Goal: Use online tool/utility: Utilize a website feature to perform a specific function

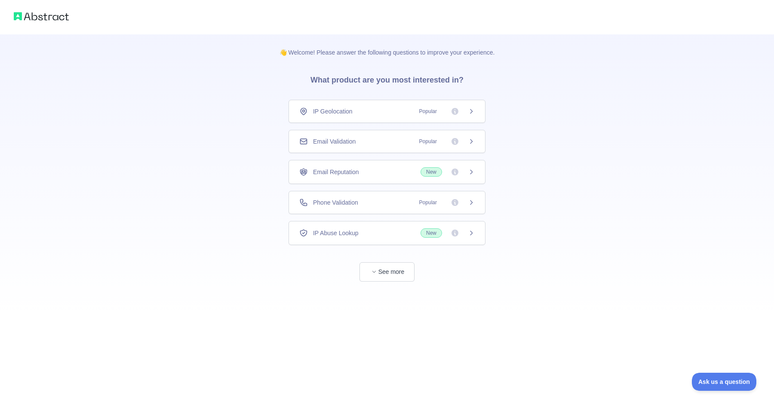
click at [414, 262] on span "See more" at bounding box center [387, 263] width 197 height 37
click at [473, 110] on icon at bounding box center [471, 111] width 7 height 7
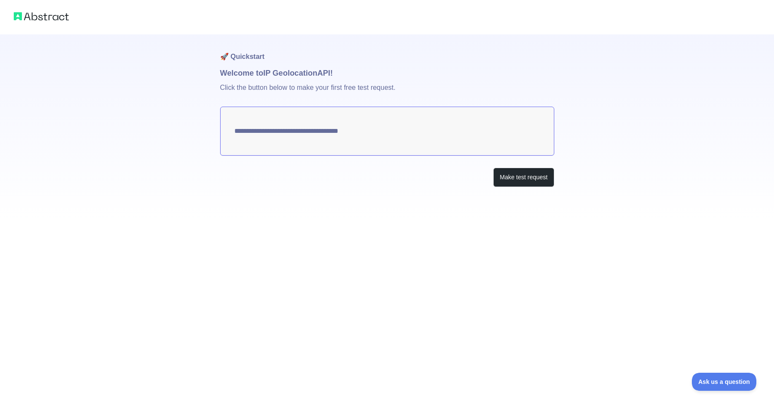
type textarea "**********"
click at [503, 181] on button "Make test request" at bounding box center [523, 177] width 61 height 19
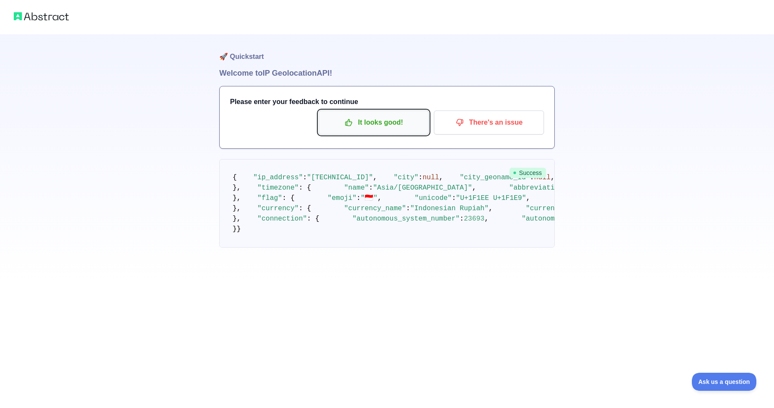
click at [397, 124] on p "It looks good!" at bounding box center [373, 122] width 97 height 15
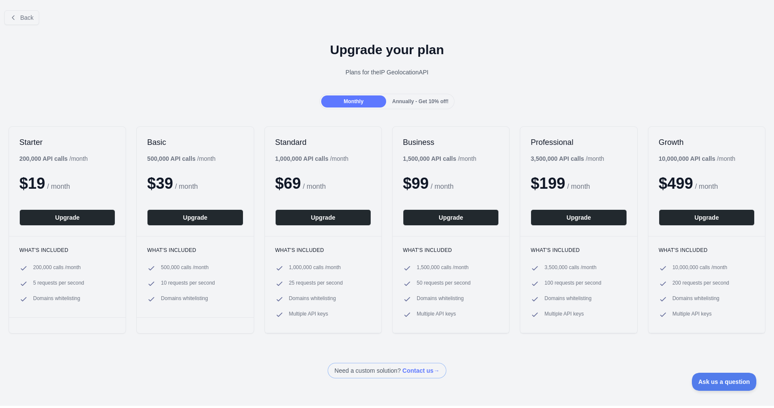
click at [318, 159] on b "1,000,000 API calls" at bounding box center [301, 158] width 53 height 7
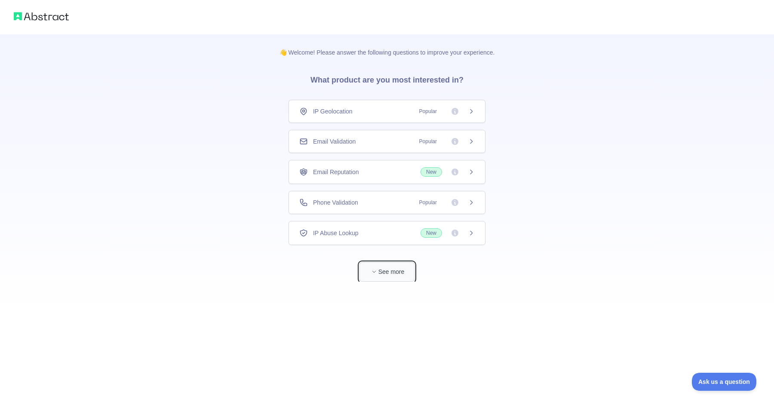
click at [368, 267] on button "See more" at bounding box center [386, 271] width 55 height 19
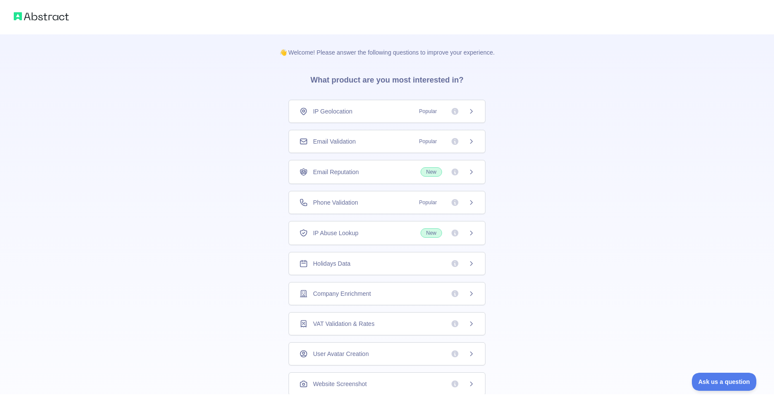
click at [59, 22] on img at bounding box center [41, 16] width 55 height 12
click at [55, 16] on img at bounding box center [41, 16] width 55 height 12
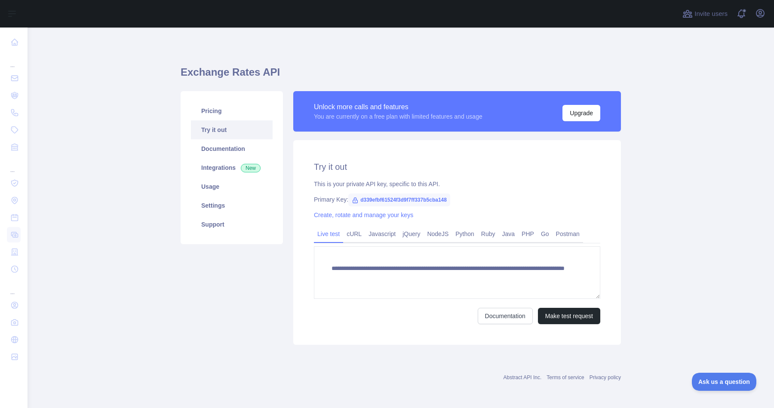
click at [374, 197] on span "d339efbf61524f3d9f7ff337b5cba148" at bounding box center [399, 199] width 102 height 13
copy span "d339efbf61524f3d9f7ff337b5cba148"
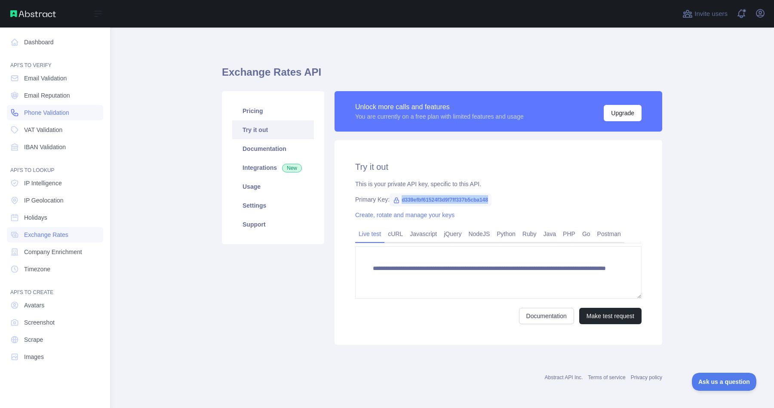
click at [27, 117] on link "Phone Validation" at bounding box center [55, 112] width 96 height 15
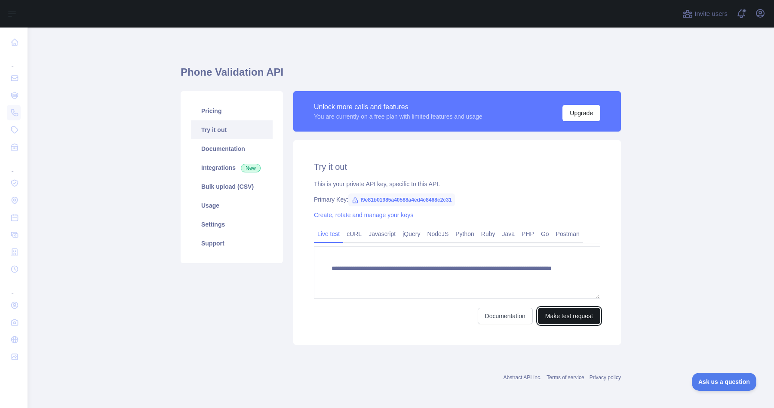
click at [560, 319] on button "Make test request" at bounding box center [569, 316] width 62 height 16
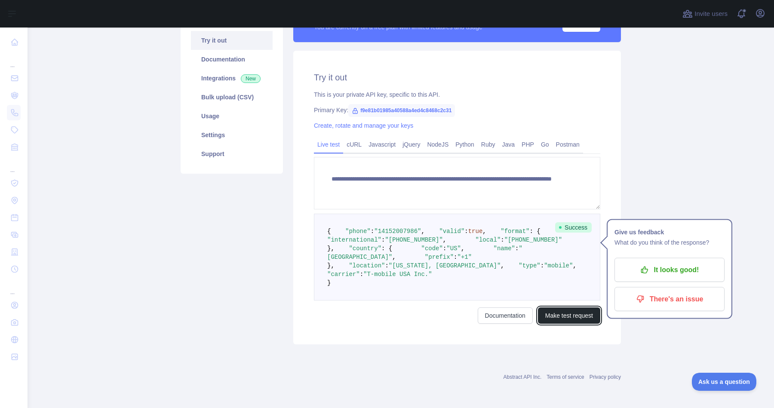
scroll to position [100, 0]
click at [520, 324] on link "Documentation" at bounding box center [505, 315] width 55 height 16
